Goal: Navigation & Orientation: Go to known website

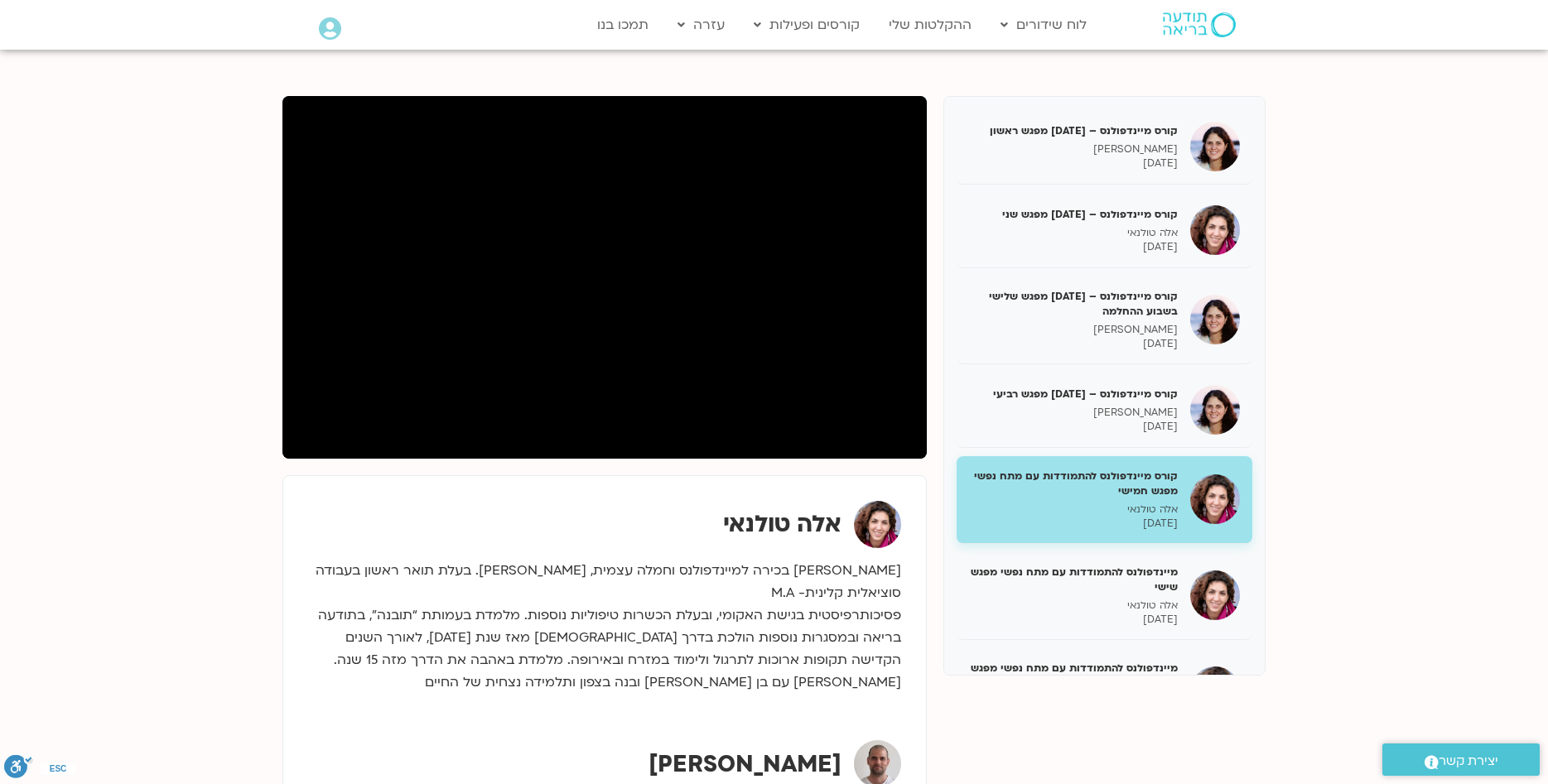
scroll to position [82, 0]
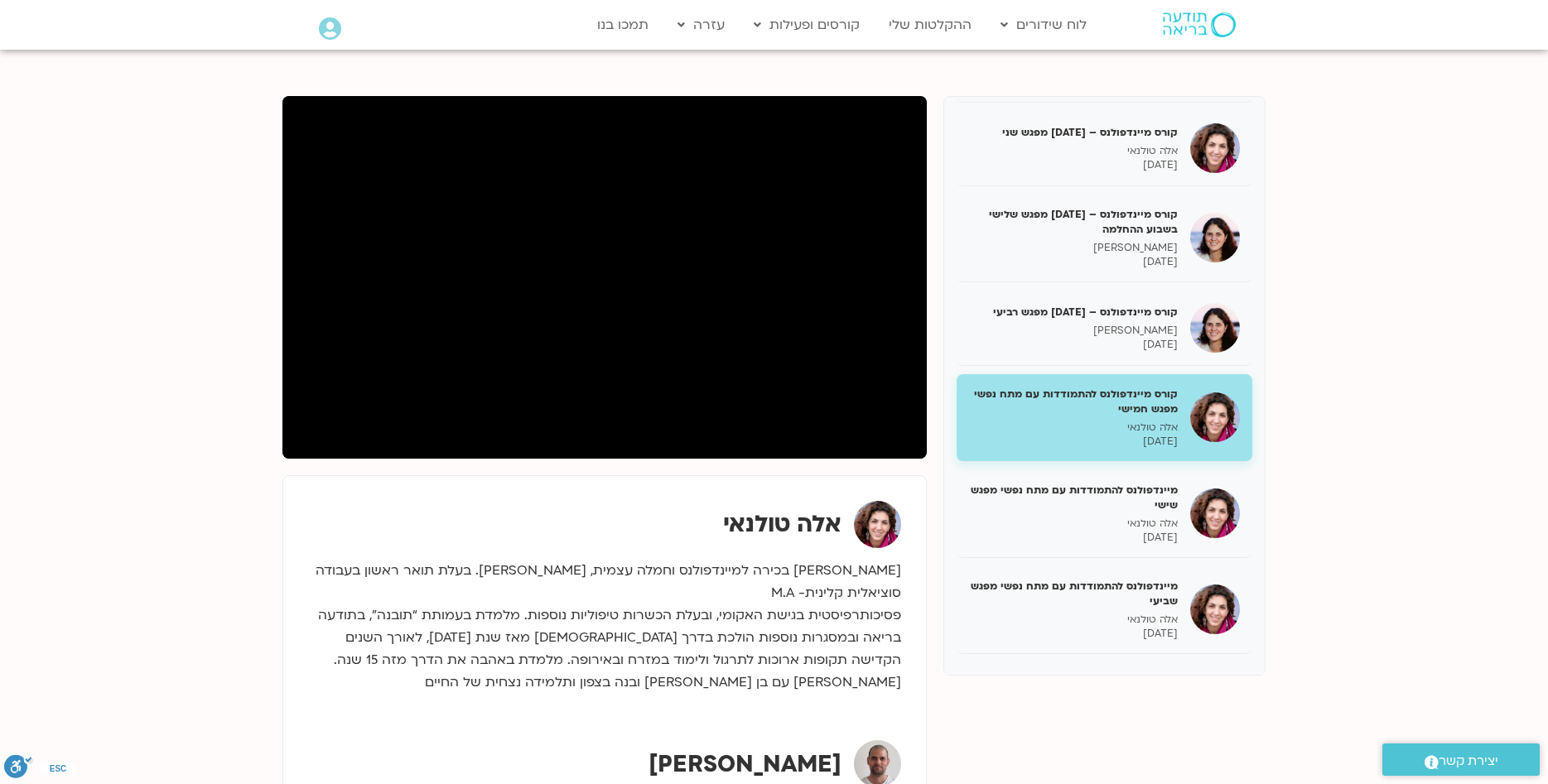
click at [1193, 19] on img at bounding box center [1198, 25] width 72 height 25
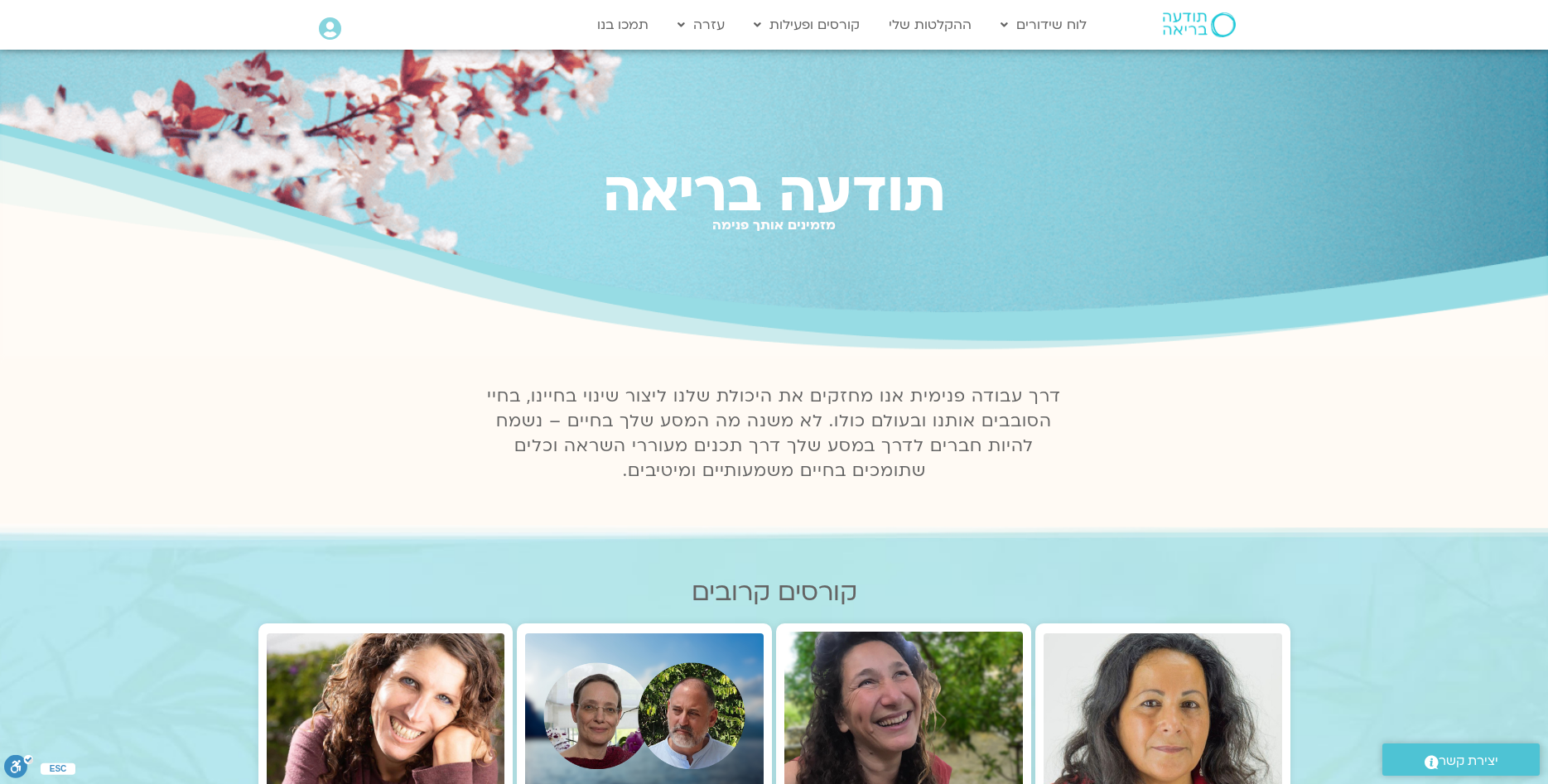
click at [1191, 32] on img at bounding box center [1198, 25] width 72 height 25
